Goal: Task Accomplishment & Management: Complete application form

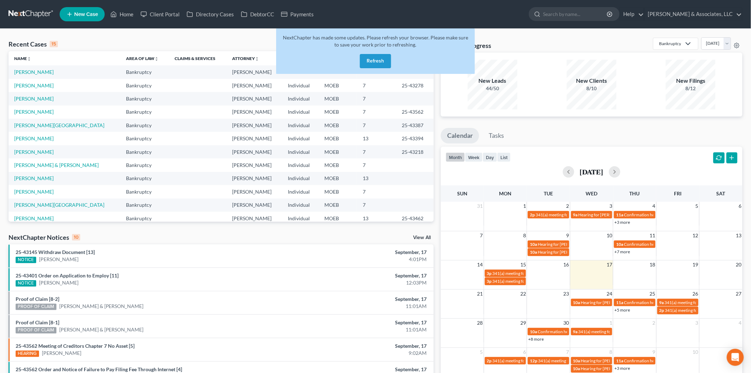
click at [371, 60] on button "Refresh" at bounding box center [375, 61] width 31 height 14
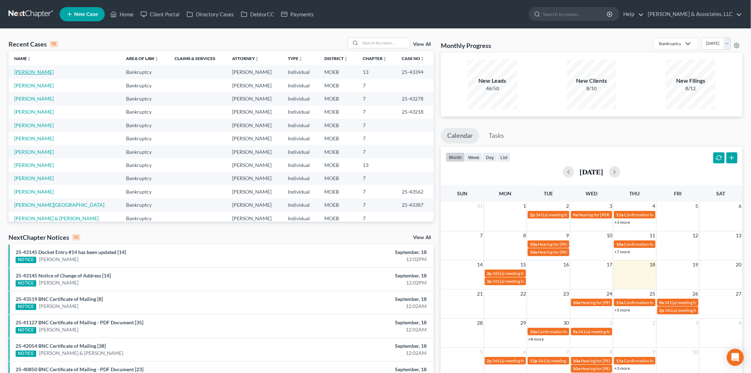
click at [41, 72] on link "[PERSON_NAME]" at bounding box center [33, 72] width 39 height 6
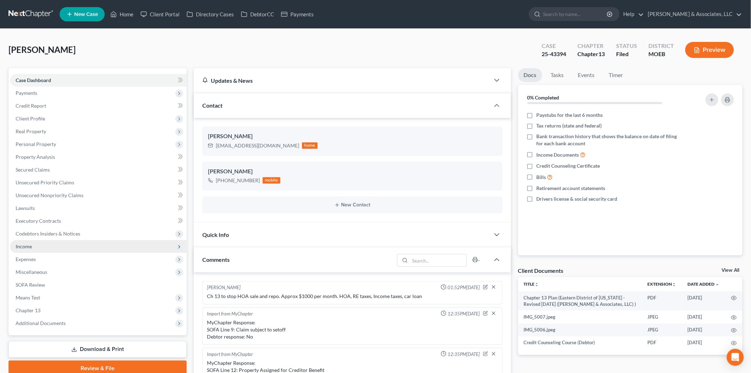
scroll to position [153, 0]
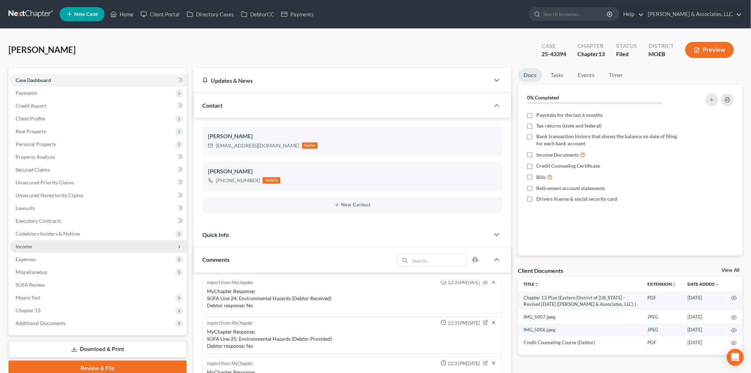
click at [41, 244] on span "Income" at bounding box center [98, 246] width 177 height 13
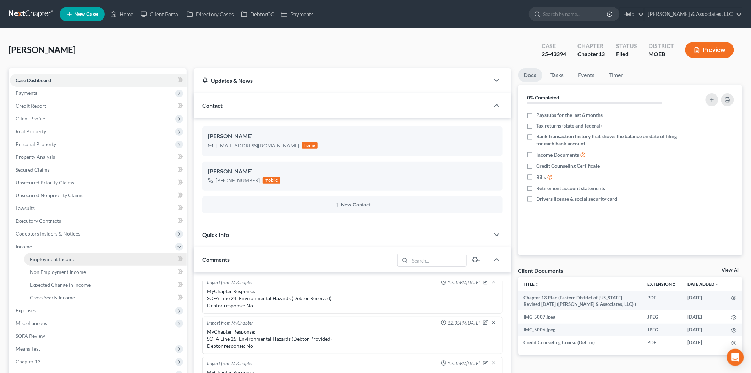
click at [48, 262] on link "Employment Income" at bounding box center [105, 259] width 163 height 13
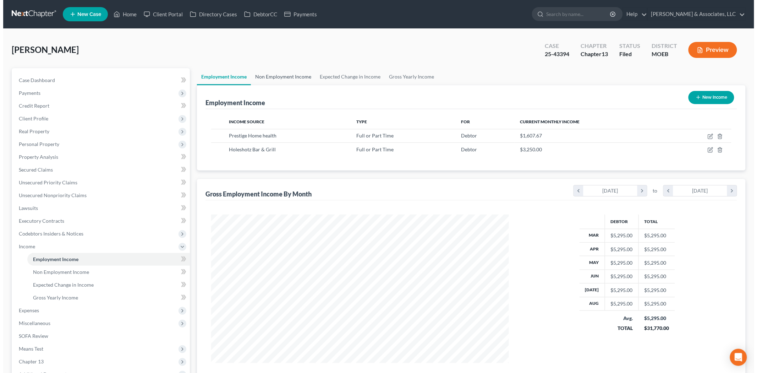
scroll to position [148, 312]
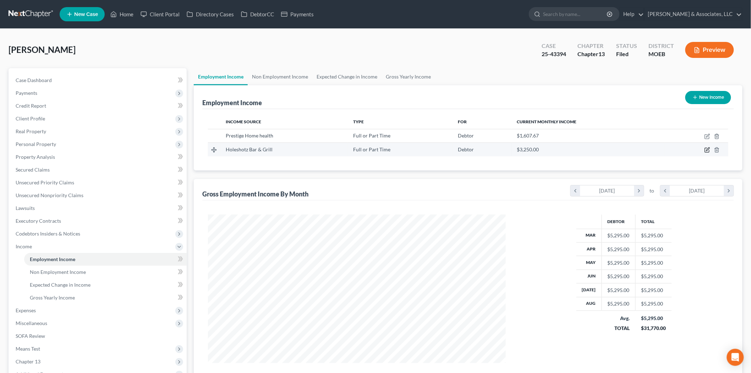
click at [707, 149] on icon "button" at bounding box center [707, 150] width 6 height 6
select select "0"
select select "26"
select select "3"
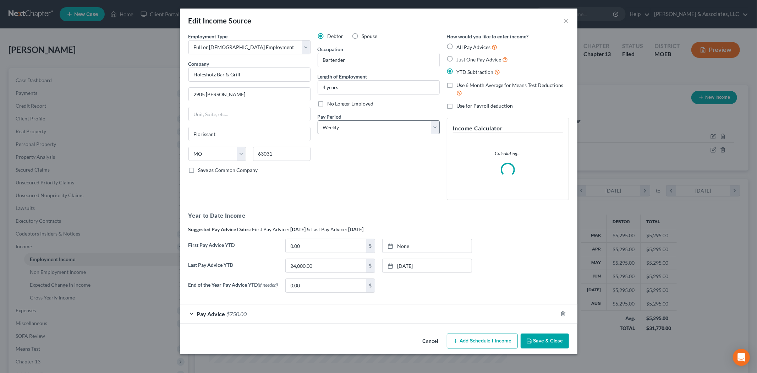
scroll to position [150, 314]
click at [222, 319] on div "Pay Advice $750.00" at bounding box center [369, 313] width 378 height 19
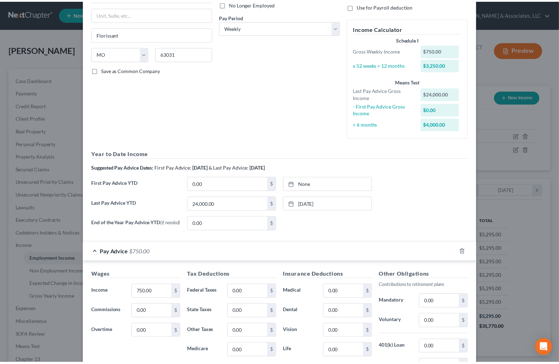
scroll to position [7, 0]
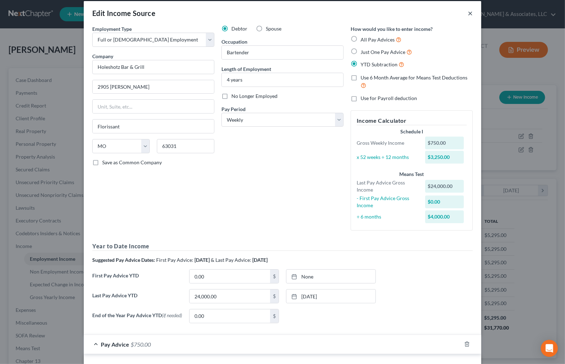
click at [468, 12] on button "×" at bounding box center [470, 13] width 5 height 9
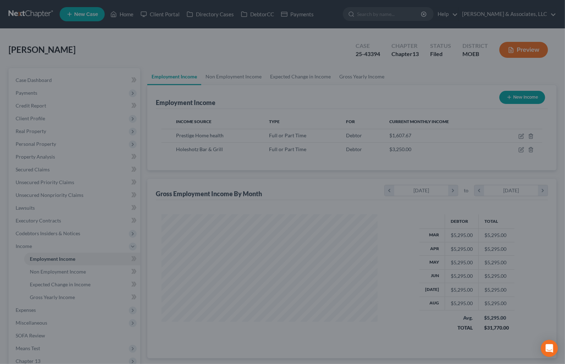
scroll to position [354755, 354654]
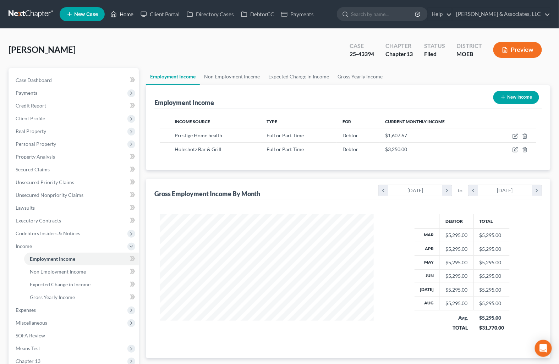
click at [122, 17] on link "Home" at bounding box center [122, 14] width 30 height 13
